Goal: Task Accomplishment & Management: Complete application form

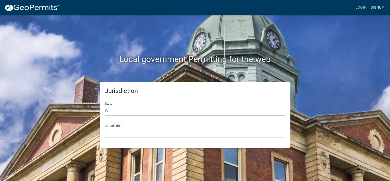
click at [379, 8] on link "Signup" at bounding box center [376, 8] width 17 height 10
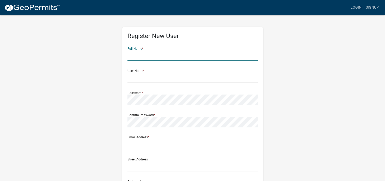
click at [175, 54] on input "text" at bounding box center [192, 55] width 130 height 11
type input "[PERSON_NAME]"
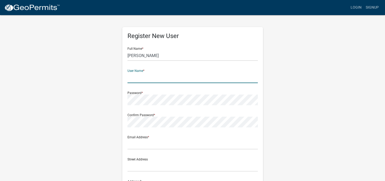
click at [143, 73] on input "text" at bounding box center [192, 77] width 130 height 11
type input "[PERSON_NAME]"
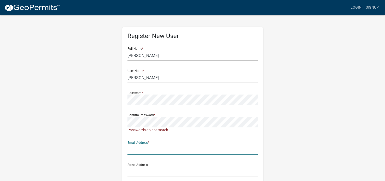
click at [144, 147] on input "text" at bounding box center [192, 149] width 130 height 11
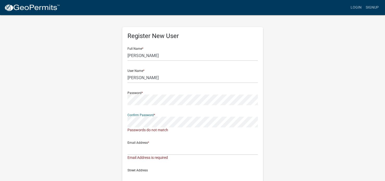
click at [100, 123] on div "Register New User Full Name * [PERSON_NAME] User Name * [PERSON_NAME] Password …" at bounding box center [192, 160] width 297 height 290
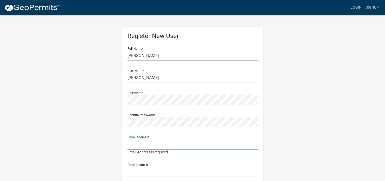
click at [144, 145] on input "text" at bounding box center [192, 144] width 130 height 11
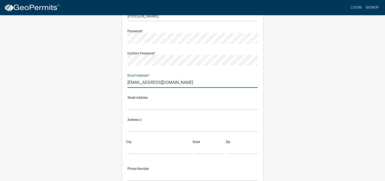
scroll to position [77, 0]
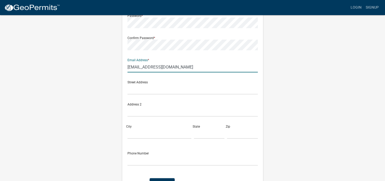
type input "[EMAIL_ADDRESS][DOMAIN_NAME]"
click at [132, 92] on input "text" at bounding box center [192, 89] width 130 height 11
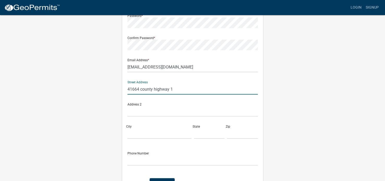
type input "41664 county highway 1"
click at [144, 130] on input "City" at bounding box center [159, 133] width 64 height 11
type input "o"
type input "Ottertail"
click at [201, 135] on input "text" at bounding box center [209, 133] width 31 height 11
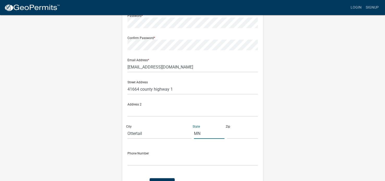
type input "MN"
click at [237, 135] on input "text" at bounding box center [242, 133] width 31 height 11
type input "56571"
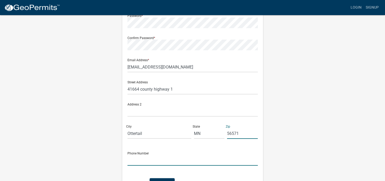
click at [154, 161] on input "text" at bounding box center [192, 160] width 130 height 11
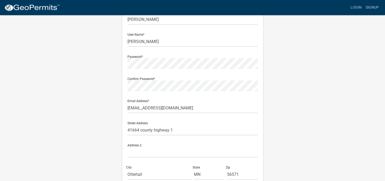
scroll to position [112, 0]
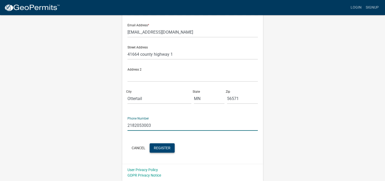
type input "2182053003"
click at [159, 149] on span "Register" at bounding box center [162, 148] width 17 height 4
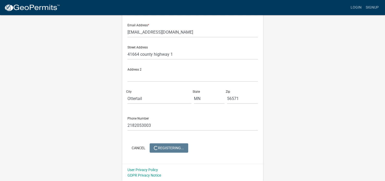
scroll to position [0, 0]
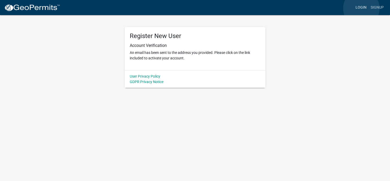
click at [361, 8] on link "Login" at bounding box center [360, 8] width 15 height 10
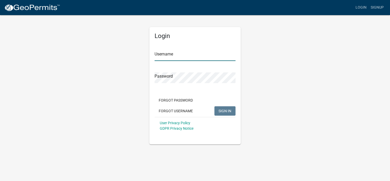
type input "[PERSON_NAME]"
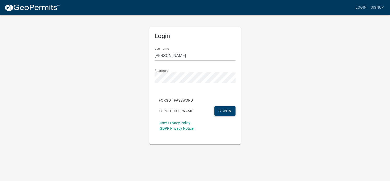
click at [227, 112] on span "SIGN IN" at bounding box center [224, 111] width 13 height 4
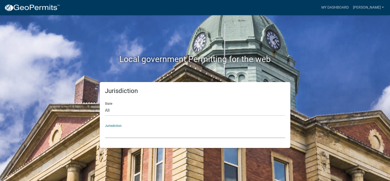
click at [121, 134] on select "[GEOGRAPHIC_DATA], [US_STATE] [GEOGRAPHIC_DATA], [US_STATE][PERSON_NAME][GEOGRA…" at bounding box center [195, 132] width 180 height 11
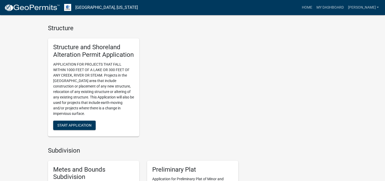
scroll to position [371, 0]
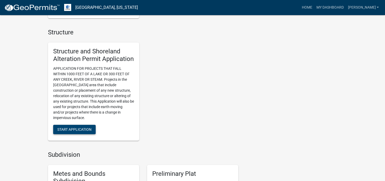
click at [69, 129] on span "Start Application" at bounding box center [74, 129] width 34 height 4
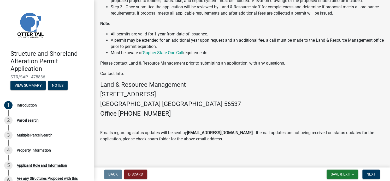
scroll to position [165, 0]
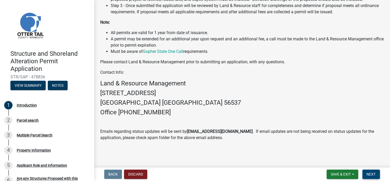
click at [371, 175] on span "Next" at bounding box center [370, 174] width 9 height 4
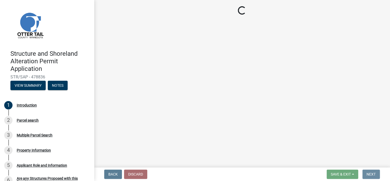
scroll to position [0, 0]
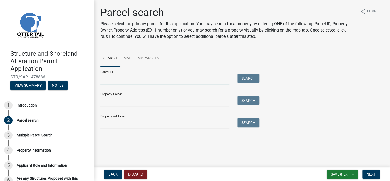
click at [111, 81] on input "Parcel ID:" at bounding box center [164, 79] width 129 height 11
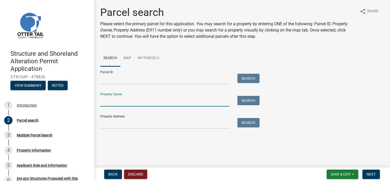
click at [127, 101] on input "Property Owner:" at bounding box center [164, 101] width 129 height 11
type input "p"
type input "[PERSON_NAME]"
click at [253, 102] on button "Search" at bounding box center [248, 100] width 22 height 9
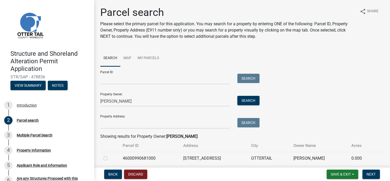
click at [110, 155] on label at bounding box center [110, 155] width 0 height 0
click at [110, 158] on input "radio" at bounding box center [111, 156] width 3 height 3
radio input "true"
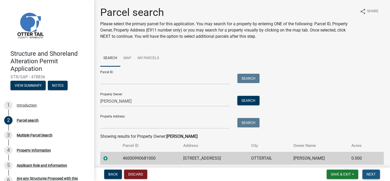
click at [369, 173] on span "Next" at bounding box center [370, 174] width 9 height 4
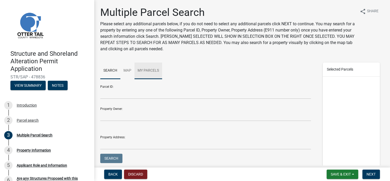
click at [145, 72] on link "My Parcels" at bounding box center [148, 71] width 28 height 17
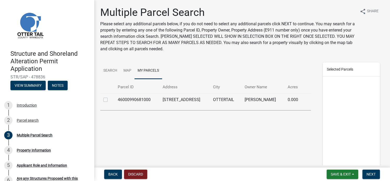
click at [110, 97] on label at bounding box center [110, 97] width 0 height 0
click at [110, 100] on input "checkbox" at bounding box center [111, 98] width 3 height 3
checkbox input "true"
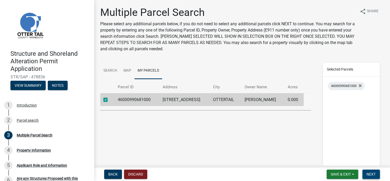
click at [370, 176] on span "Next" at bounding box center [370, 174] width 9 height 4
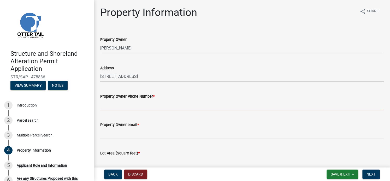
click at [161, 103] on input "Property Owner Phone Number *" at bounding box center [241, 105] width 283 height 11
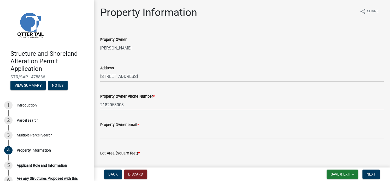
type input "2182053003"
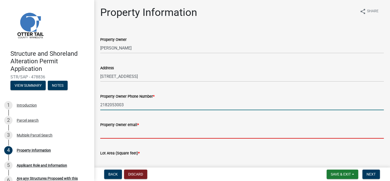
click at [115, 131] on input "Property Owner email *" at bounding box center [241, 133] width 283 height 11
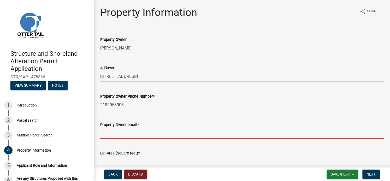
type input "[EMAIL_ADDRESS][DOMAIN_NAME]"
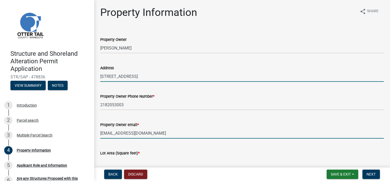
type input "41664 county highway 1"
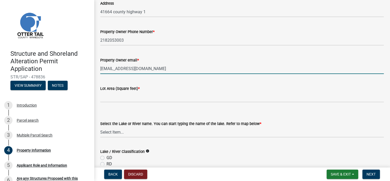
scroll to position [65, 0]
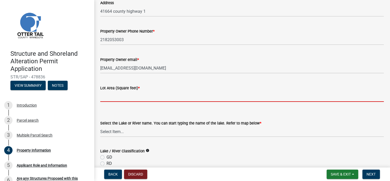
click at [146, 101] on input "text" at bounding box center [241, 96] width 283 height 11
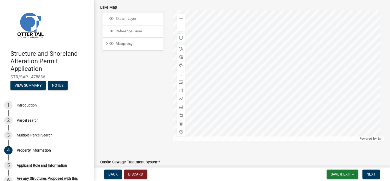
scroll to position [258, 0]
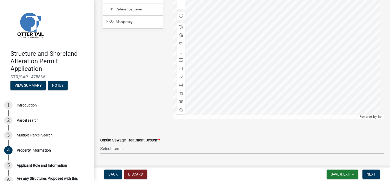
click at [149, 107] on div "Sketch Layer Reference Layer Mapproxy Municipalities Corporate Limits Low Level…" at bounding box center [132, 54] width 73 height 130
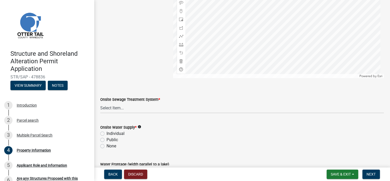
scroll to position [353, 0]
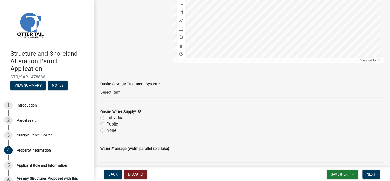
drag, startPoint x: 149, startPoint y: 107, endPoint x: 104, endPoint y: 120, distance: 47.1
click at [104, 120] on div "Individual" at bounding box center [241, 118] width 283 height 6
click at [106, 118] on label "Individual" at bounding box center [115, 118] width 18 height 6
click at [106, 118] on input "Individual" at bounding box center [107, 116] width 3 height 3
radio input "true"
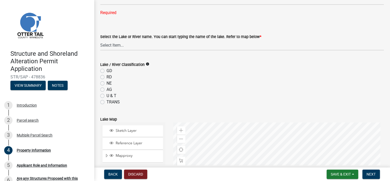
scroll to position [162, 0]
click at [128, 54] on wm-data-entity-input "Select the Lake or River name. You can start typing the name of the lake. Refer…" at bounding box center [241, 37] width 283 height 35
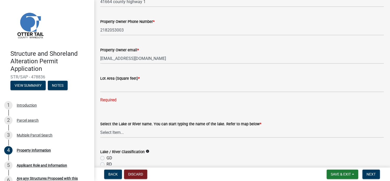
scroll to position [78, 0]
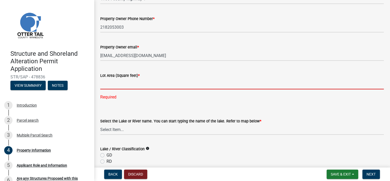
click at [110, 82] on input "text" at bounding box center [241, 84] width 283 height 11
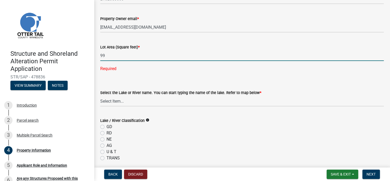
scroll to position [106, 0]
type input "99"
click at [110, 102] on wm-data-entity-input-list "Property Owner [PERSON_NAME] Address [STREET_ADDRESS] Property Owner Phone Numb…" at bounding box center [241, 168] width 283 height 490
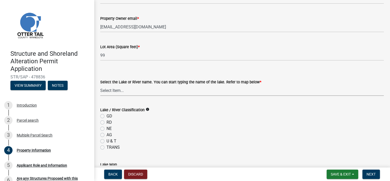
click at [194, 123] on div "Lake / River Classification info GD RD NE AG U & T TRANS" at bounding box center [241, 129] width 283 height 44
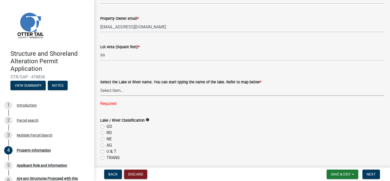
click at [118, 90] on select "Select Item... None [PERSON_NAME] 56-031 [PERSON_NAME] 56-118 [PERSON_NAME] 56-…" at bounding box center [241, 90] width 283 height 11
click at [135, 90] on select "Select Item... None [PERSON_NAME] 56-031 [PERSON_NAME] 56-118 [PERSON_NAME] 56-…" at bounding box center [241, 90] width 283 height 11
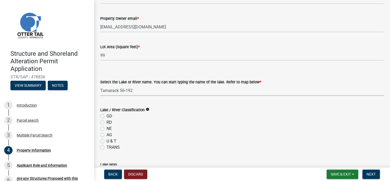
click at [134, 90] on select "Select Item... None [PERSON_NAME] 56-031 [PERSON_NAME] 56-118 [PERSON_NAME] 56-…" at bounding box center [241, 90] width 283 height 11
click at [100, 85] on select "Select Item... None [PERSON_NAME] 56-031 [PERSON_NAME] 56-118 [PERSON_NAME] 56-…" at bounding box center [241, 90] width 283 height 11
select select "ebef668c-e666-4f0f-b24a-d79aaee39ebe"
click at [135, 131] on div "NE" at bounding box center [241, 129] width 283 height 6
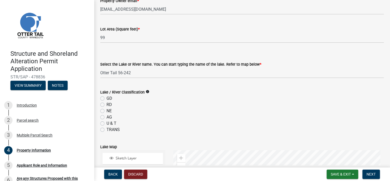
scroll to position [120, 0]
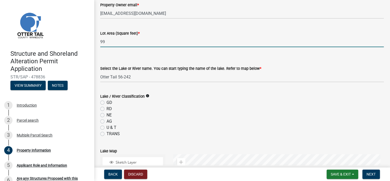
click at [113, 41] on input "99" at bounding box center [241, 42] width 283 height 11
type input "9"
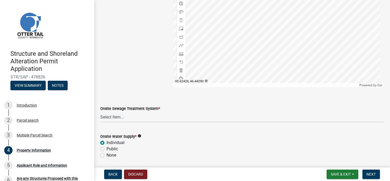
scroll to position [324, 0]
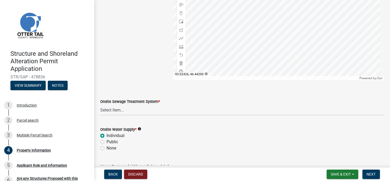
type input "594"
click at [117, 110] on select "Select Item... L&R Certificate of Compliance within 5yrs Compliance Inspection …" at bounding box center [241, 110] width 283 height 11
click at [193, 107] on select "Select Item... L&R Certificate of Compliance within 5yrs Compliance Inspection …" at bounding box center [241, 110] width 283 height 11
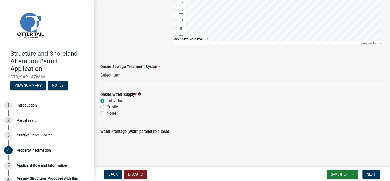
scroll to position [364, 0]
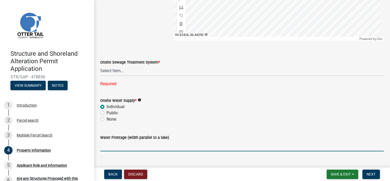
click at [165, 138] on form "Water Frontage (width parallel to a lake)" at bounding box center [241, 143] width 283 height 17
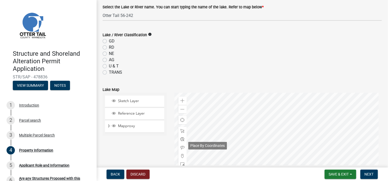
scroll to position [165, 0]
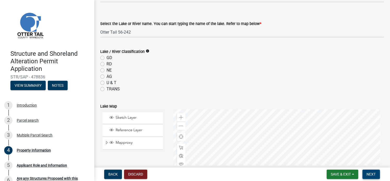
type input "9"
click at [374, 175] on span "Next" at bounding box center [370, 174] width 9 height 4
click at [369, 174] on span "Next" at bounding box center [370, 174] width 9 height 4
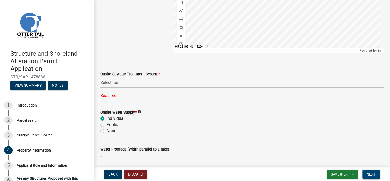
scroll to position [354, 0]
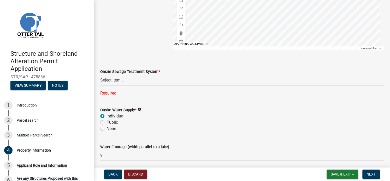
click at [113, 83] on select "Select Item... L&R Certificate of Compliance within 5yrs Compliance Inspection …" at bounding box center [241, 80] width 283 height 11
click at [100, 75] on select "Select Item... L&R Certificate of Compliance within 5yrs Compliance Inspection …" at bounding box center [241, 80] width 283 height 11
select select "9f52d7c9-96dd-4370-b810-ce091165f7c2"
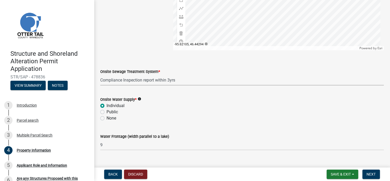
scroll to position [359, 0]
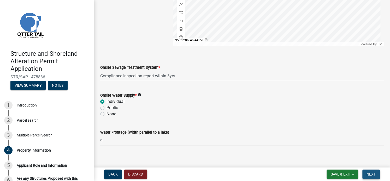
click at [370, 175] on span "Next" at bounding box center [370, 174] width 9 height 4
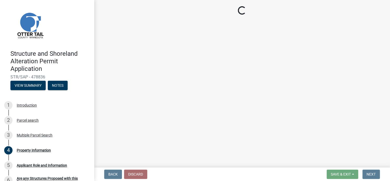
scroll to position [0, 0]
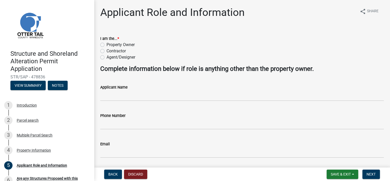
click at [106, 44] on label "Property Owner" at bounding box center [120, 45] width 28 height 6
click at [106, 44] on input "Property Owner" at bounding box center [107, 43] width 3 height 3
radio input "true"
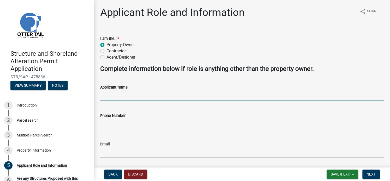
click at [116, 92] on input "Applicant Name" at bounding box center [241, 95] width 283 height 11
type input "[PERSON_NAME]"
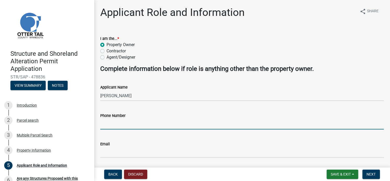
click at [115, 122] on input "Phone Number" at bounding box center [241, 124] width 283 height 11
type input "2182053003"
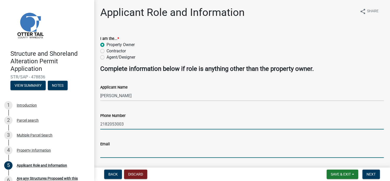
click at [119, 154] on input "Email" at bounding box center [241, 152] width 283 height 11
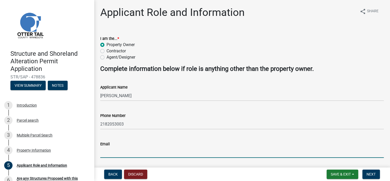
type input "[EMAIL_ADDRESS][DOMAIN_NAME]"
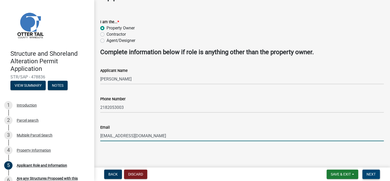
click at [366, 175] on span "Next" at bounding box center [370, 174] width 9 height 4
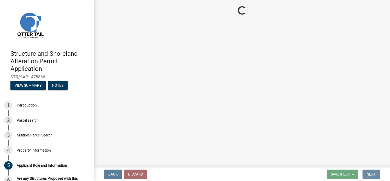
scroll to position [0, 0]
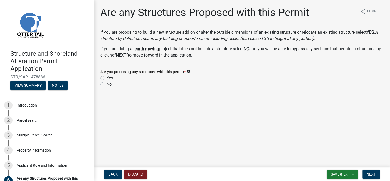
click at [106, 79] on label "Yes" at bounding box center [109, 78] width 7 height 6
click at [106, 78] on input "Yes" at bounding box center [107, 76] width 3 height 3
radio input "true"
click at [370, 175] on span "Next" at bounding box center [370, 174] width 9 height 4
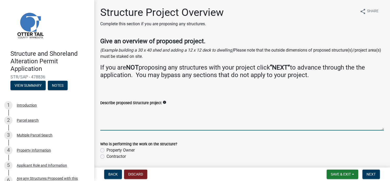
click at [122, 119] on textarea "Describe proposed Structure project" at bounding box center [241, 118] width 283 height 25
type textarea "8 by 10 shed"
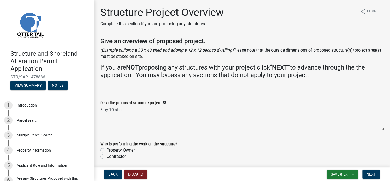
click at [106, 150] on label "Property Owner" at bounding box center [120, 150] width 28 height 6
click at [106, 150] on input "Property Owner" at bounding box center [107, 148] width 3 height 3
radio input "true"
click at [368, 175] on span "Next" at bounding box center [370, 174] width 9 height 4
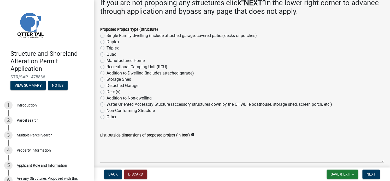
scroll to position [69, 0]
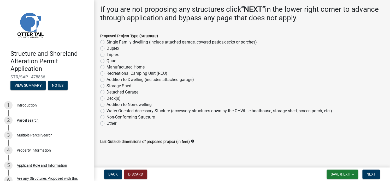
click at [106, 84] on label "Storage Shed" at bounding box center [118, 86] width 25 height 6
click at [106, 84] on input "Storage Shed" at bounding box center [107, 84] width 3 height 3
radio input "true"
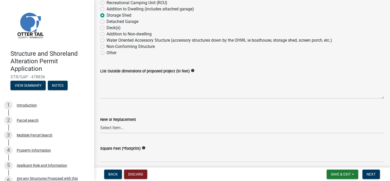
scroll to position [140, 0]
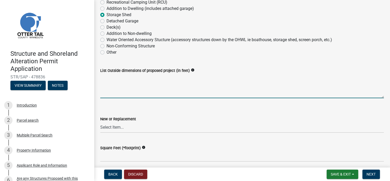
click at [120, 88] on textarea "List Outside dimensions of proposed project (in feet)" at bounding box center [241, 86] width 283 height 25
click at [102, 76] on textarea "8 x 10" at bounding box center [241, 86] width 283 height 25
click at [112, 77] on textarea "8' x 10" at bounding box center [241, 86] width 283 height 25
type textarea "8' x 10'"
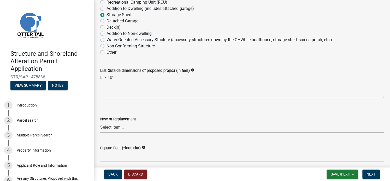
click at [116, 126] on select "Select Item... New Replacement" at bounding box center [241, 127] width 283 height 11
click at [100, 122] on select "Select Item... New Replacement" at bounding box center [241, 127] width 283 height 11
select select "c185e313-3403-4239-bd61-bb563c58a77a"
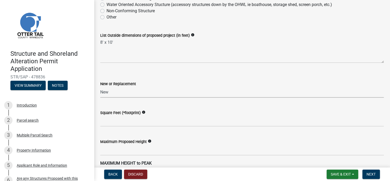
scroll to position [192, 0]
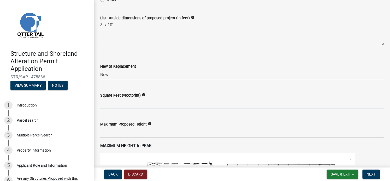
click at [114, 103] on input "text" at bounding box center [241, 104] width 283 height 11
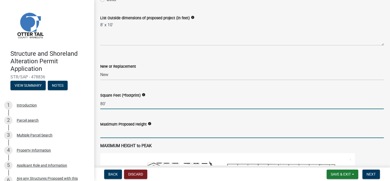
type input "80"
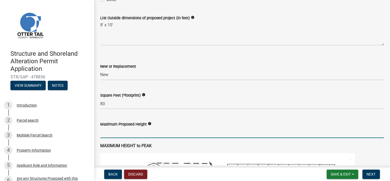
click at [116, 132] on input "text" at bounding box center [241, 132] width 283 height 11
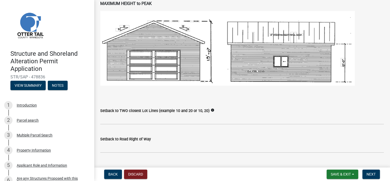
scroll to position [335, 0]
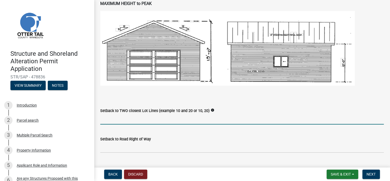
type input "94"
click at [122, 120] on input "Setback to TWO closest Lot Lines (example 10 and 20 or 10, 20)" at bounding box center [241, 119] width 283 height 11
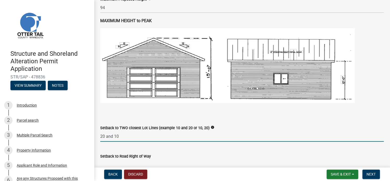
scroll to position [323, 0]
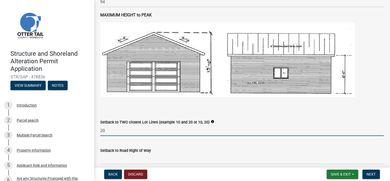
type input "2"
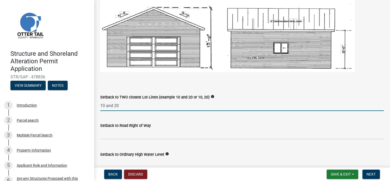
scroll to position [369, 0]
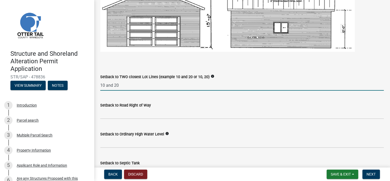
type input "10 and 20"
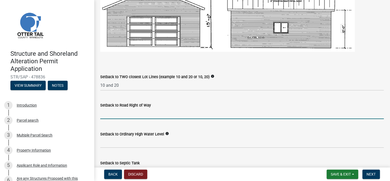
click at [140, 116] on input "text" at bounding box center [241, 113] width 283 height 11
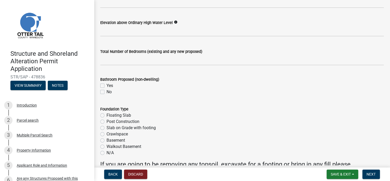
scroll to position [592, 0]
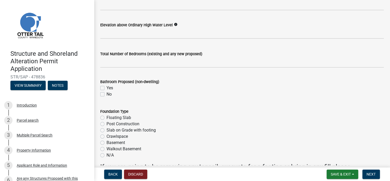
click at [106, 94] on label "No" at bounding box center [108, 94] width 5 height 6
click at [106, 94] on input "No" at bounding box center [107, 92] width 3 height 3
checkbox input "true"
checkbox input "false"
checkbox input "true"
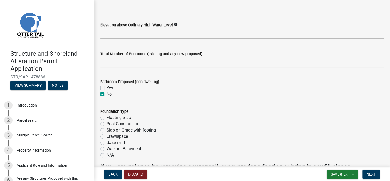
click at [106, 155] on label "N/A" at bounding box center [109, 155] width 7 height 6
click at [106, 155] on input "N/A" at bounding box center [107, 153] width 3 height 3
radio input "true"
click at [106, 124] on label "Post Construction" at bounding box center [122, 124] width 33 height 6
click at [106, 124] on input "Post Construction" at bounding box center [107, 122] width 3 height 3
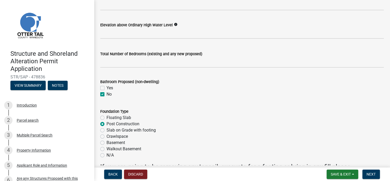
radio input "true"
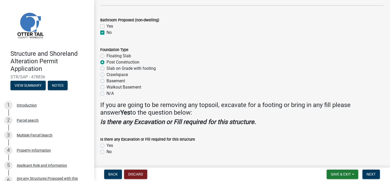
scroll to position [657, 0]
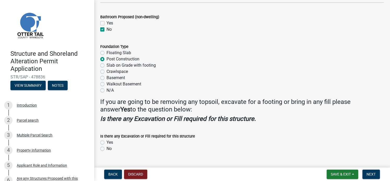
click at [106, 149] on label "No" at bounding box center [108, 149] width 5 height 6
click at [106, 149] on input "No" at bounding box center [107, 147] width 3 height 3
radio input "true"
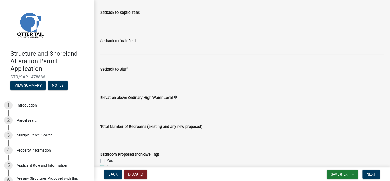
scroll to position [519, 0]
click at [174, 97] on icon "info" at bounding box center [176, 97] width 4 height 4
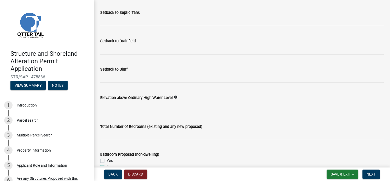
click at [175, 98] on icon "info" at bounding box center [176, 97] width 4 height 4
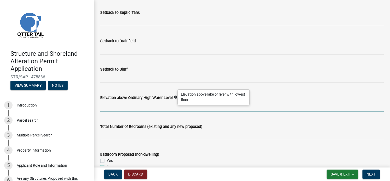
click at [133, 107] on input "text" at bounding box center [241, 106] width 283 height 11
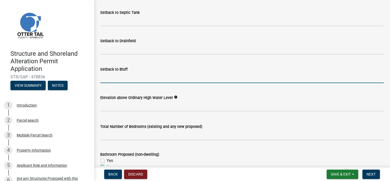
click at [122, 80] on input "Setback to Bluff" at bounding box center [241, 77] width 283 height 11
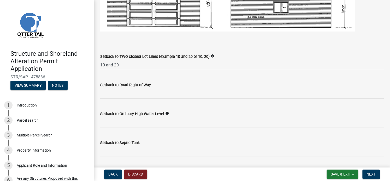
scroll to position [389, 0]
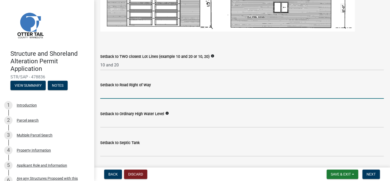
click at [111, 96] on input "text" at bounding box center [241, 93] width 283 height 11
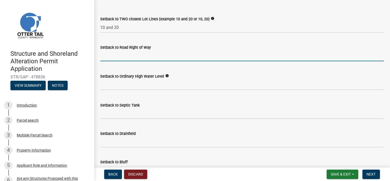
scroll to position [428, 0]
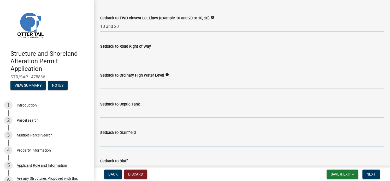
click at [121, 139] on input "Setback to Drainfield" at bounding box center [241, 141] width 283 height 11
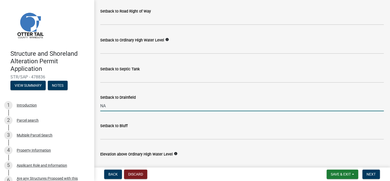
scroll to position [469, 0]
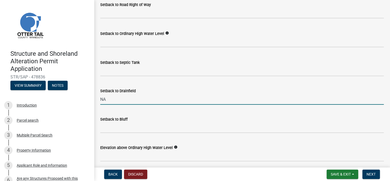
type input "NA"
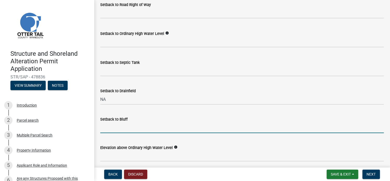
click at [120, 129] on input "Setback to Bluff" at bounding box center [241, 128] width 283 height 11
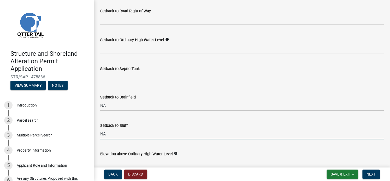
scroll to position [463, 0]
type input "NA"
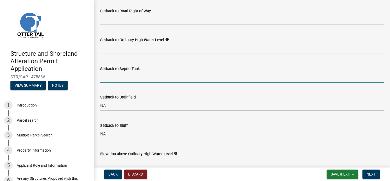
click at [128, 80] on input "Setback to Septic Tank" at bounding box center [241, 77] width 283 height 11
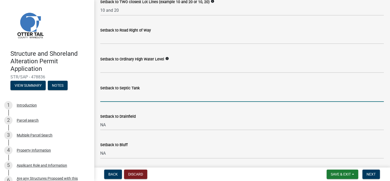
scroll to position [443, 0]
click at [111, 99] on input "Setback to Septic Tank" at bounding box center [241, 97] width 283 height 11
type input "50'"
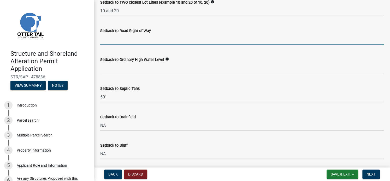
click at [114, 36] on input "text" at bounding box center [241, 39] width 283 height 11
type input "8"
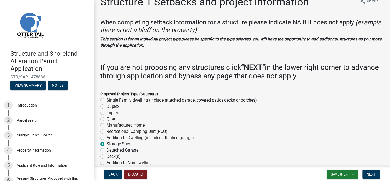
scroll to position [0, 0]
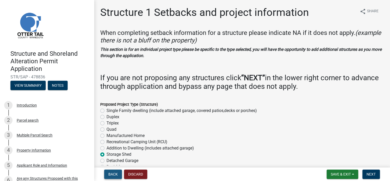
click at [112, 171] on button "Back" at bounding box center [113, 174] width 18 height 9
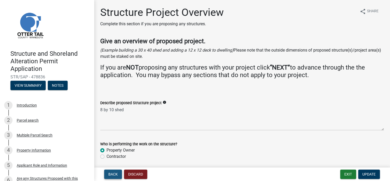
click at [109, 175] on span "Back" at bounding box center [112, 174] width 9 height 4
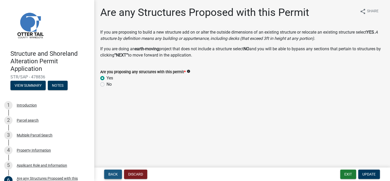
click at [113, 175] on span "Back" at bounding box center [112, 174] width 9 height 4
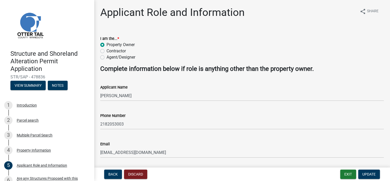
scroll to position [17, 0]
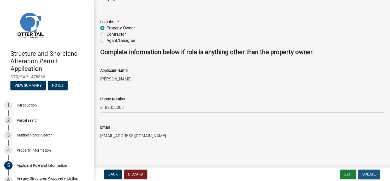
click at [367, 173] on span "Update" at bounding box center [368, 174] width 13 height 4
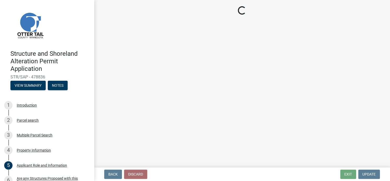
select select "c185e313-3403-4239-bd61-bb563c58a77a"
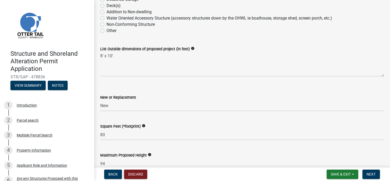
scroll to position [222, 0]
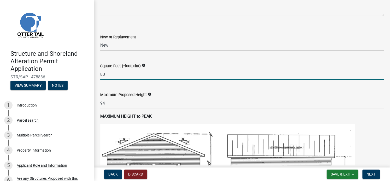
drag, startPoint x: 107, startPoint y: 74, endPoint x: 95, endPoint y: 73, distance: 11.8
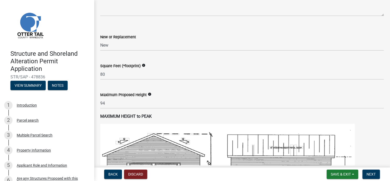
click at [180, 60] on div "Square Feet (*footprint) info 80" at bounding box center [241, 68] width 283 height 24
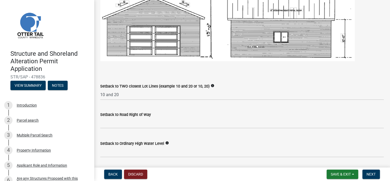
scroll to position [419, 0]
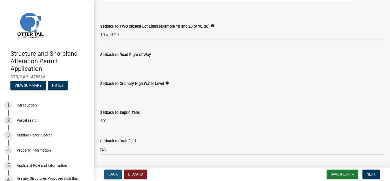
click at [119, 173] on button "Back" at bounding box center [113, 174] width 18 height 9
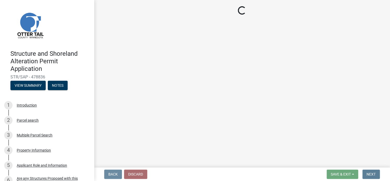
scroll to position [0, 0]
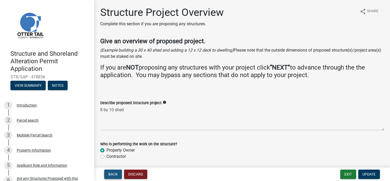
click at [119, 173] on button "Back" at bounding box center [113, 174] width 18 height 9
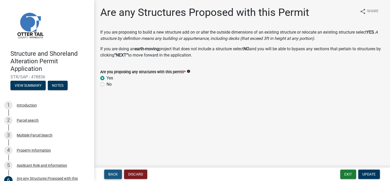
click at [119, 173] on button "Back" at bounding box center [113, 174] width 18 height 9
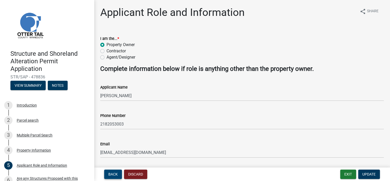
click at [119, 173] on button "Back" at bounding box center [113, 174] width 18 height 9
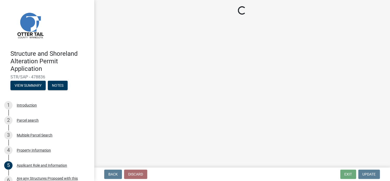
select select "ebef668c-e666-4f0f-b24a-d79aaee39ebe"
select select "9f52d7c9-96dd-4370-b810-ce091165f7c2"
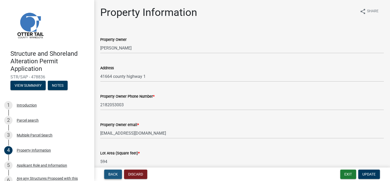
click at [119, 173] on button "Back" at bounding box center [113, 174] width 18 height 9
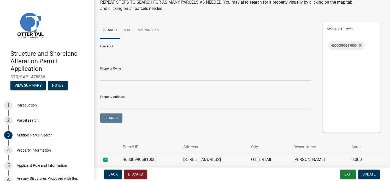
scroll to position [39, 0]
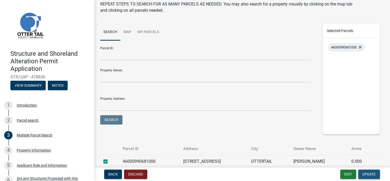
click at [368, 176] on span "Update" at bounding box center [368, 174] width 13 height 4
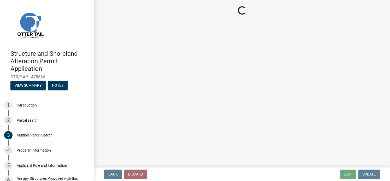
select select "c185e313-3403-4239-bd61-bb563c58a77a"
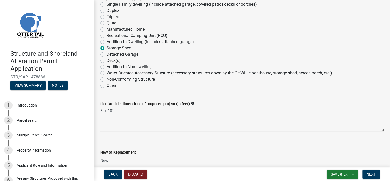
scroll to position [98, 0]
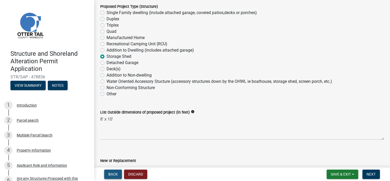
click at [116, 173] on span "Back" at bounding box center [112, 174] width 9 height 4
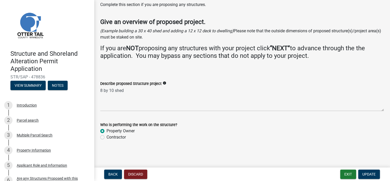
scroll to position [0, 0]
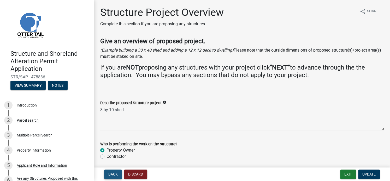
click at [112, 172] on span "Back" at bounding box center [112, 174] width 9 height 4
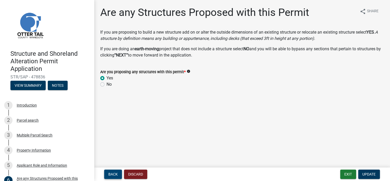
click at [114, 175] on span "Back" at bounding box center [112, 174] width 9 height 4
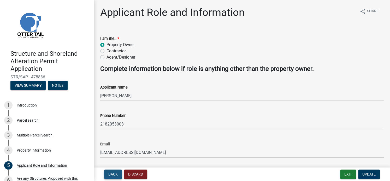
click at [110, 173] on span "Back" at bounding box center [112, 174] width 9 height 4
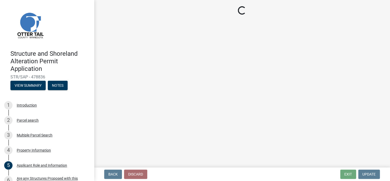
select select "ebef668c-e666-4f0f-b24a-d79aaee39ebe"
select select "9f52d7c9-96dd-4370-b810-ce091165f7c2"
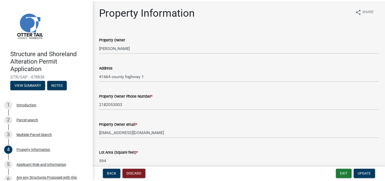
scroll to position [0, 0]
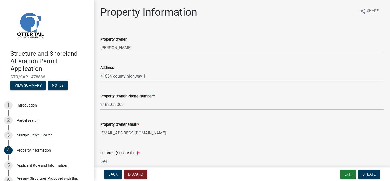
drag, startPoint x: 109, startPoint y: 163, endPoint x: 92, endPoint y: 160, distance: 17.5
click at [92, 160] on div "Structure and Shoreland Alteration Permit Application STR/SAP - 478836 View Sum…" at bounding box center [195, 90] width 390 height 181
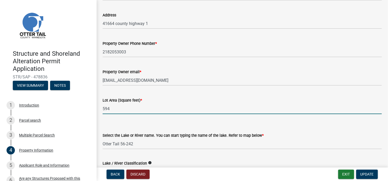
scroll to position [53, 0]
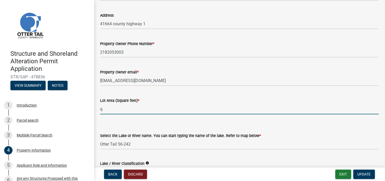
drag, startPoint x: 101, startPoint y: 107, endPoint x: 94, endPoint y: 108, distance: 7.6
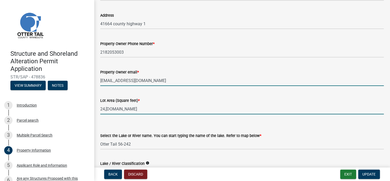
type input "24887"
click at [192, 86] on input "[EMAIL_ADDRESS][DOMAIN_NAME]" at bounding box center [241, 80] width 283 height 11
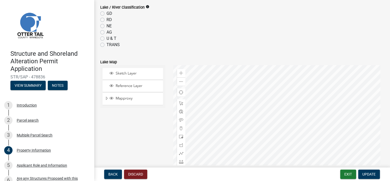
scroll to position [364, 0]
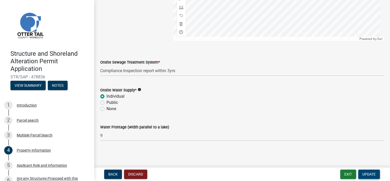
click at [368, 173] on span "Update" at bounding box center [368, 174] width 13 height 4
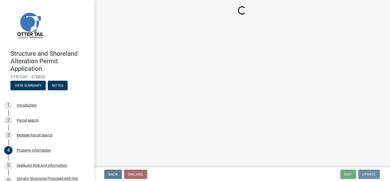
scroll to position [0, 0]
select select "c185e313-3403-4239-bd61-bb563c58a77a"
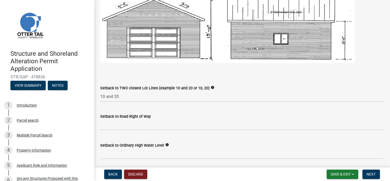
scroll to position [363, 0]
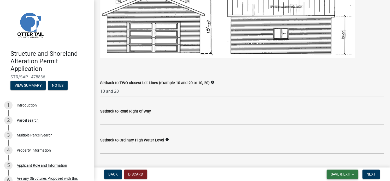
click at [343, 174] on span "Save & Exit" at bounding box center [340, 174] width 20 height 4
